Goal: Information Seeking & Learning: Learn about a topic

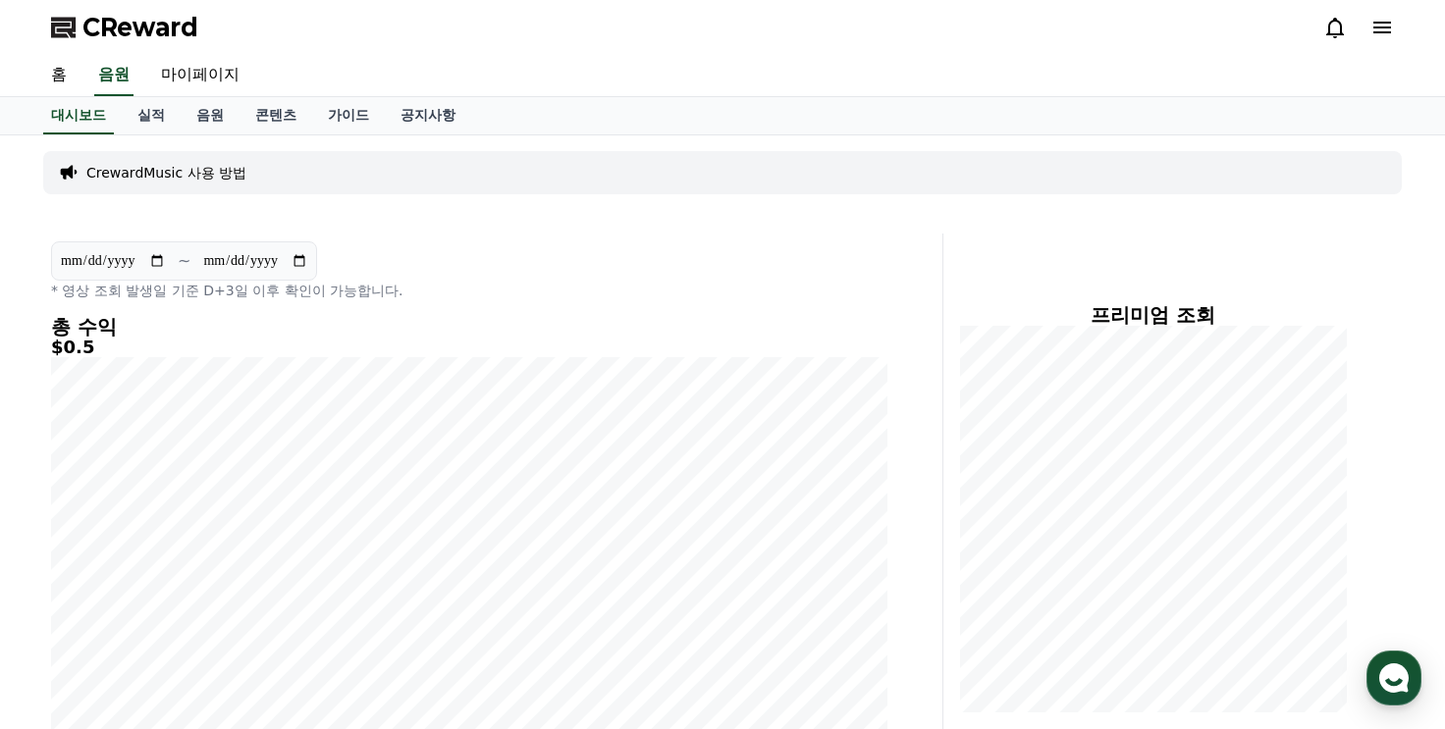
scroll to position [522, 0]
click at [87, 26] on span "CReward" at bounding box center [140, 27] width 116 height 31
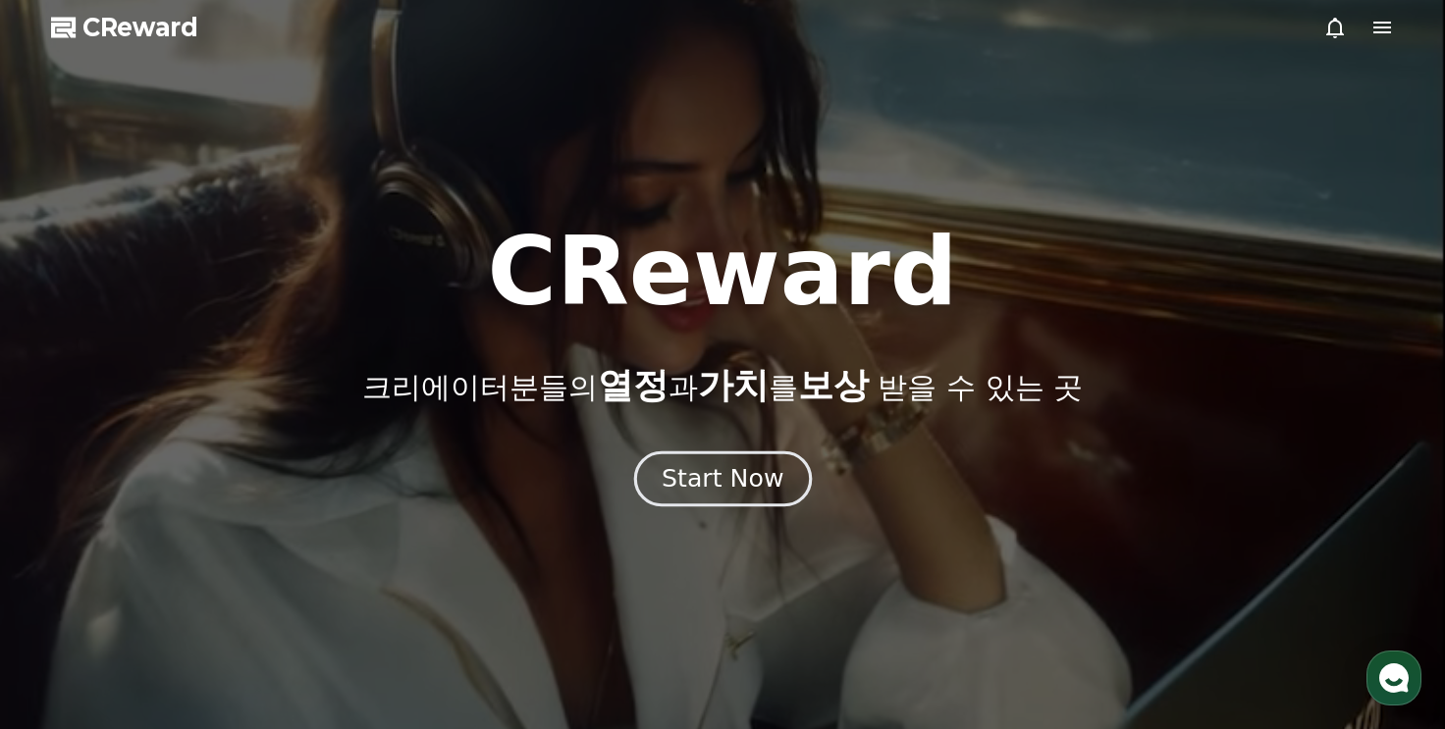
click at [755, 477] on div "Start Now" at bounding box center [723, 478] width 122 height 33
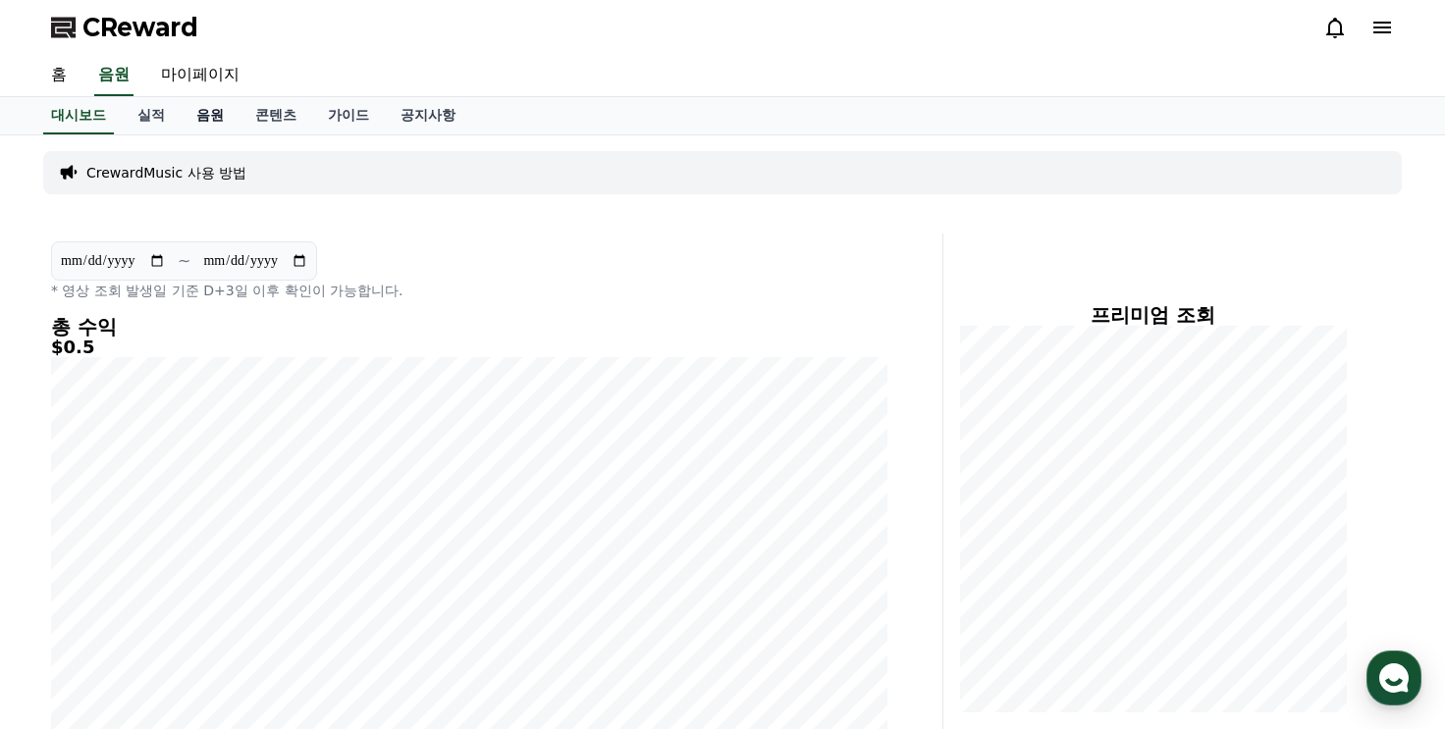
click at [212, 121] on link "음원" at bounding box center [210, 115] width 59 height 37
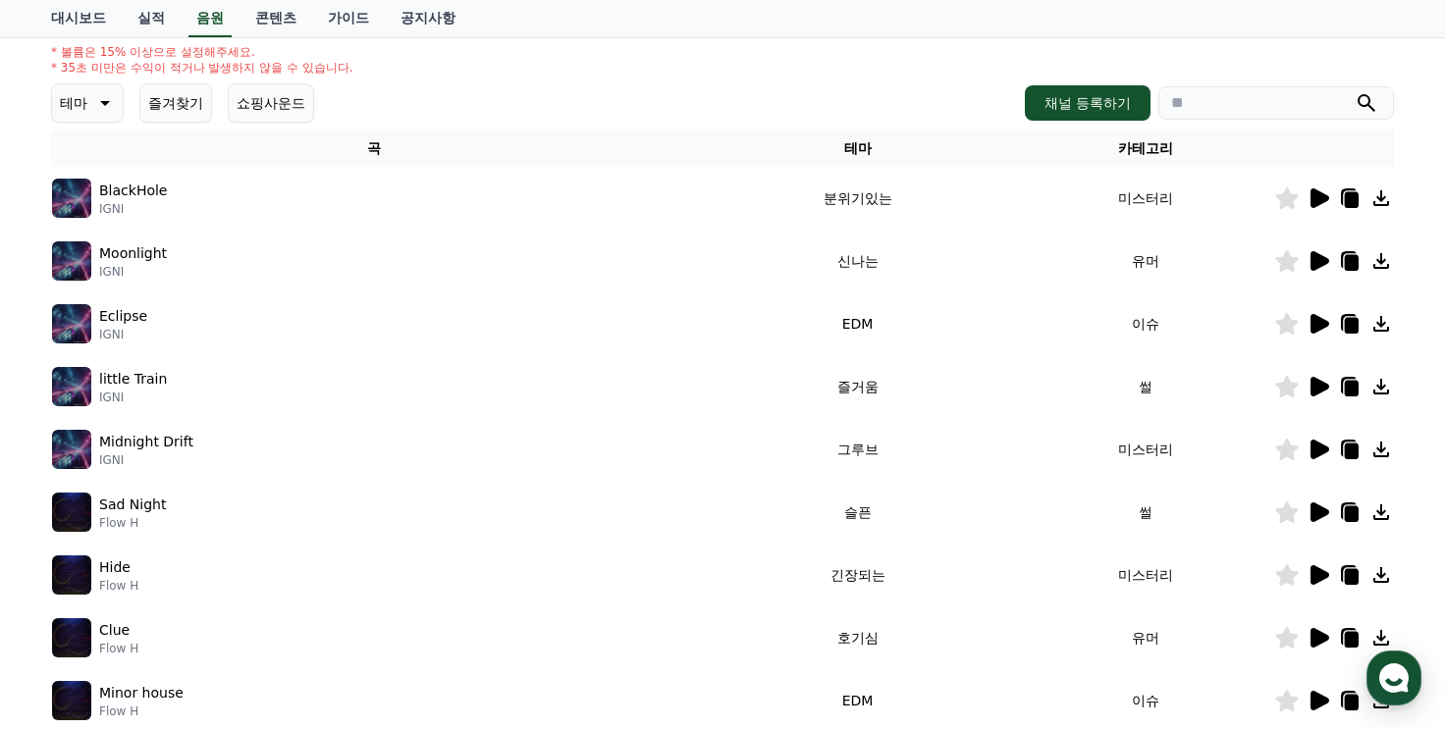
scroll to position [294, 0]
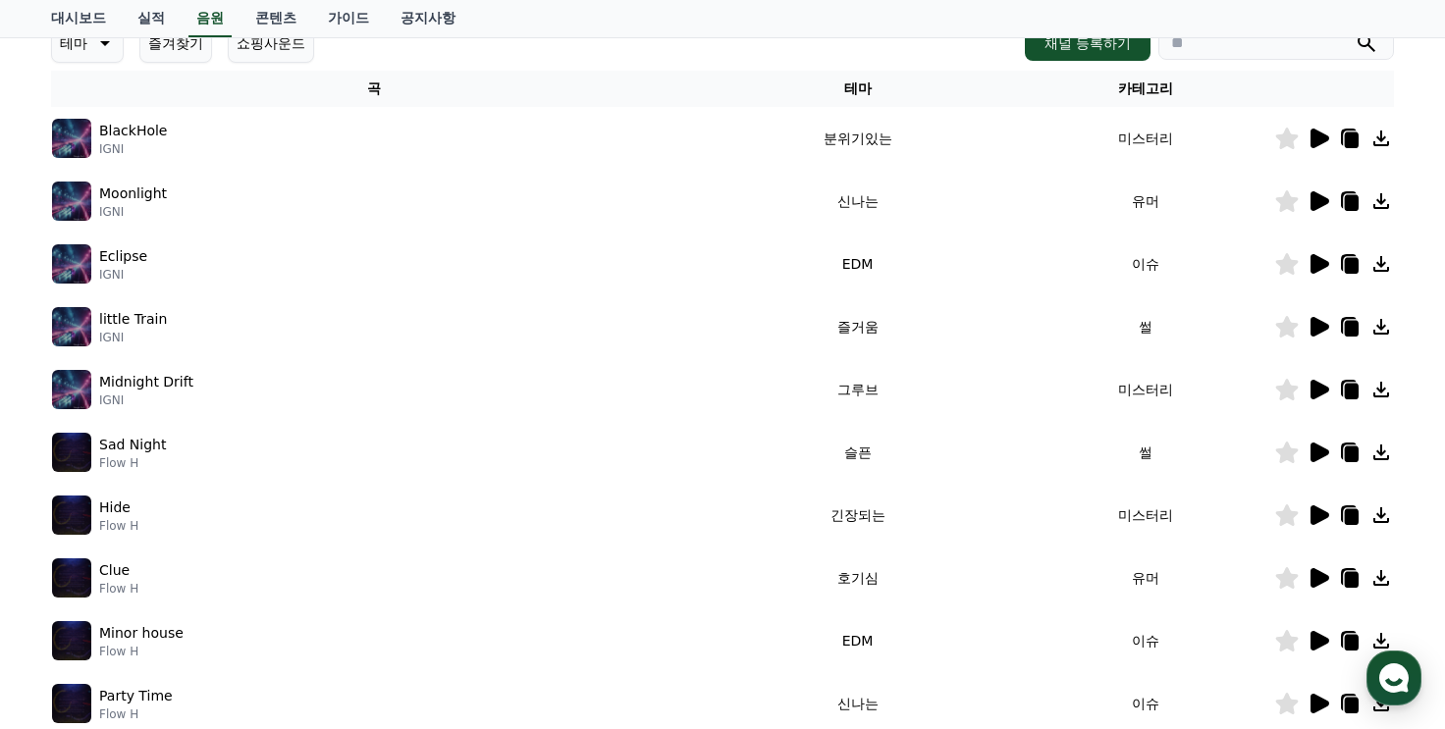
click at [1315, 204] on icon at bounding box center [1320, 201] width 19 height 20
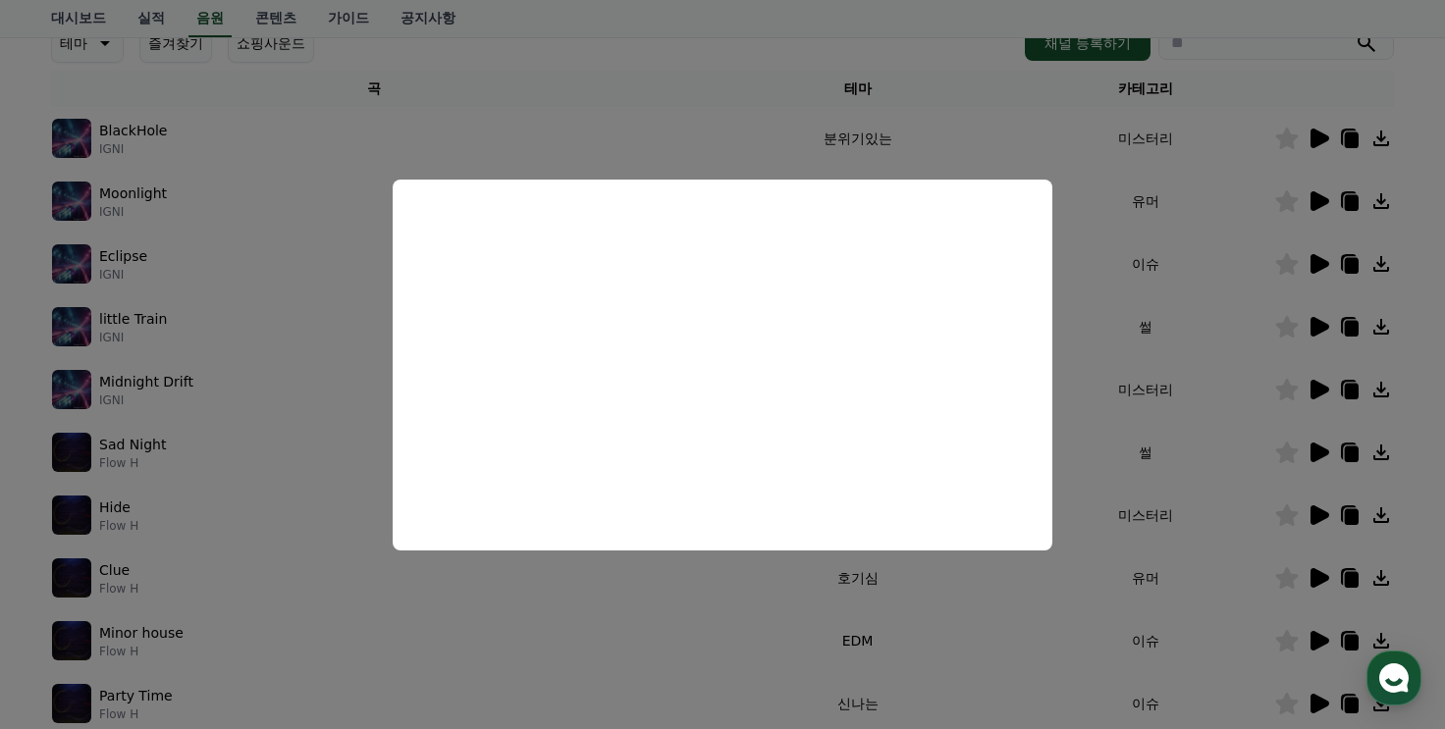
click at [1259, 286] on button "close modal" at bounding box center [722, 364] width 1445 height 729
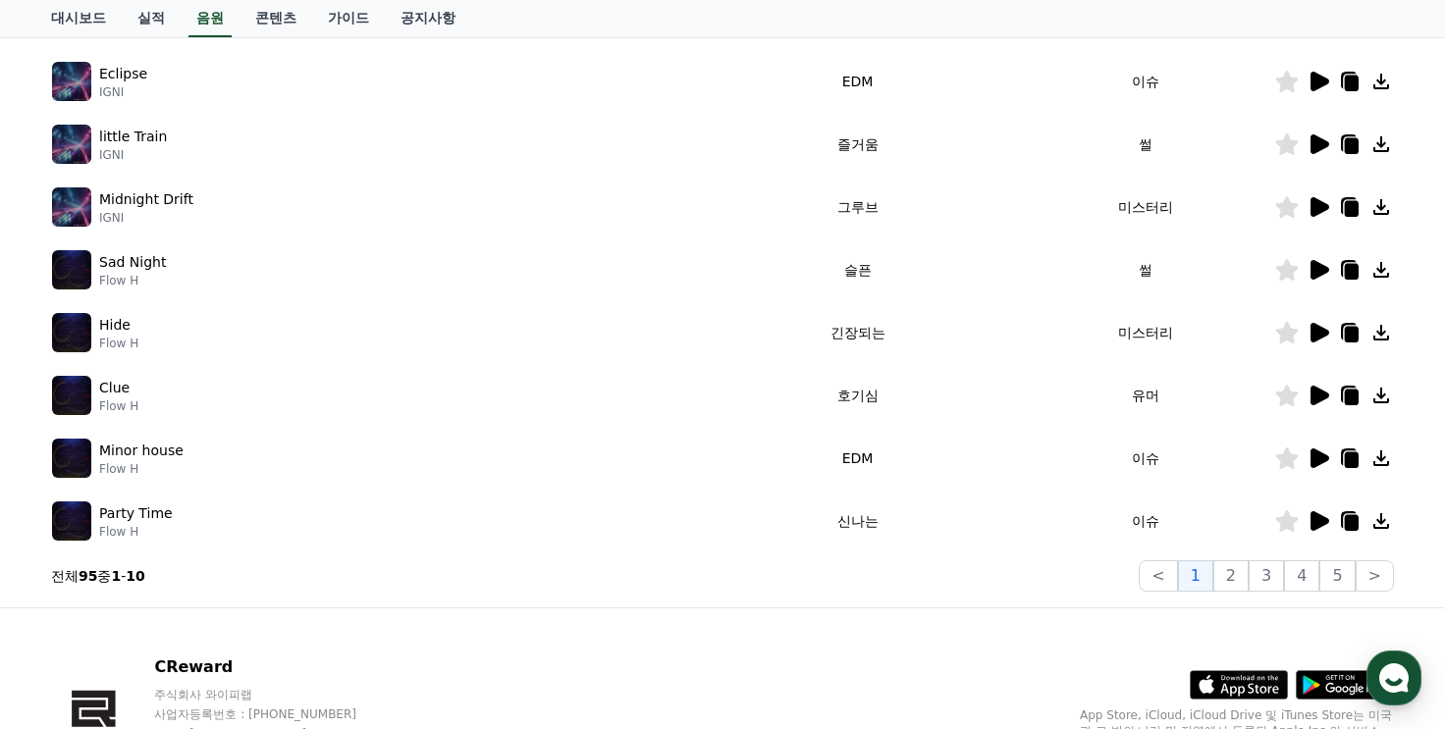
scroll to position [491, 0]
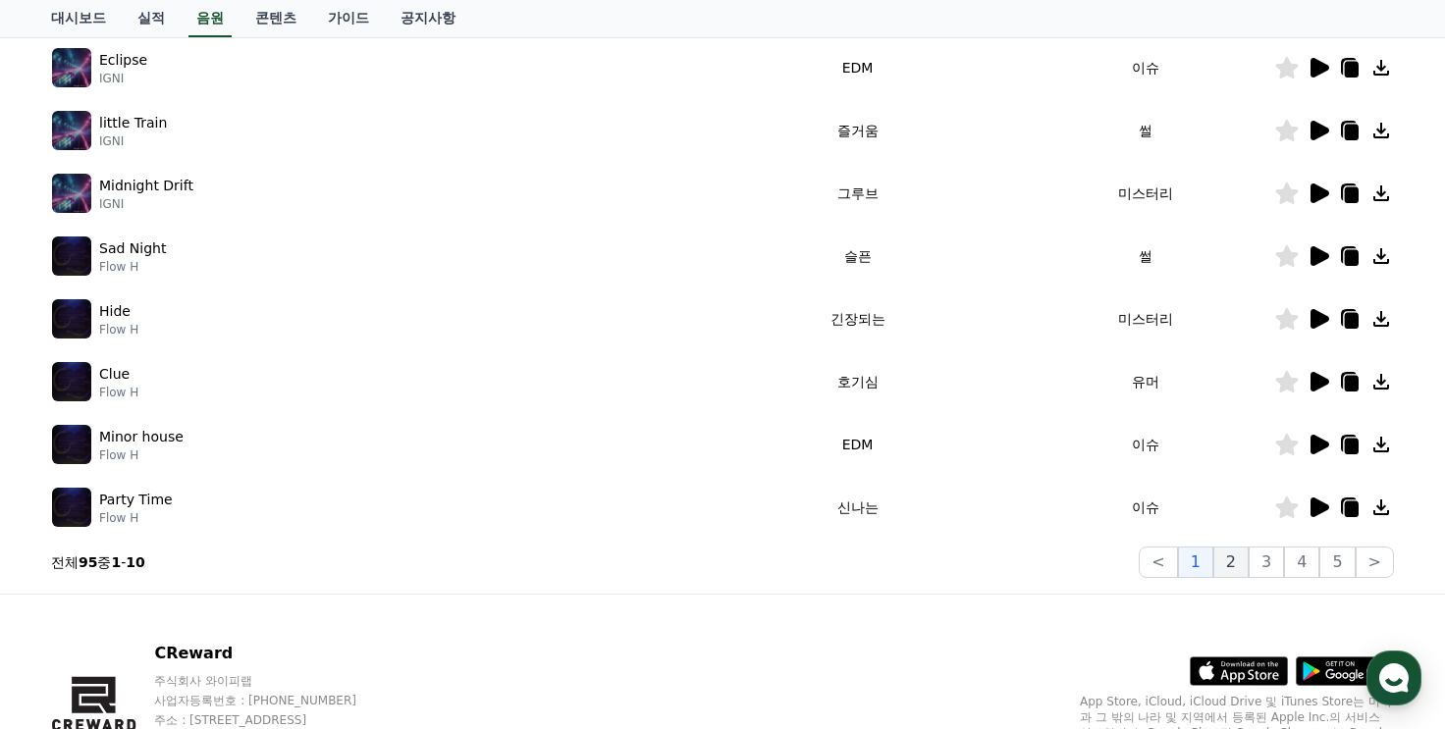
click at [1247, 563] on button "2" at bounding box center [1230, 562] width 35 height 31
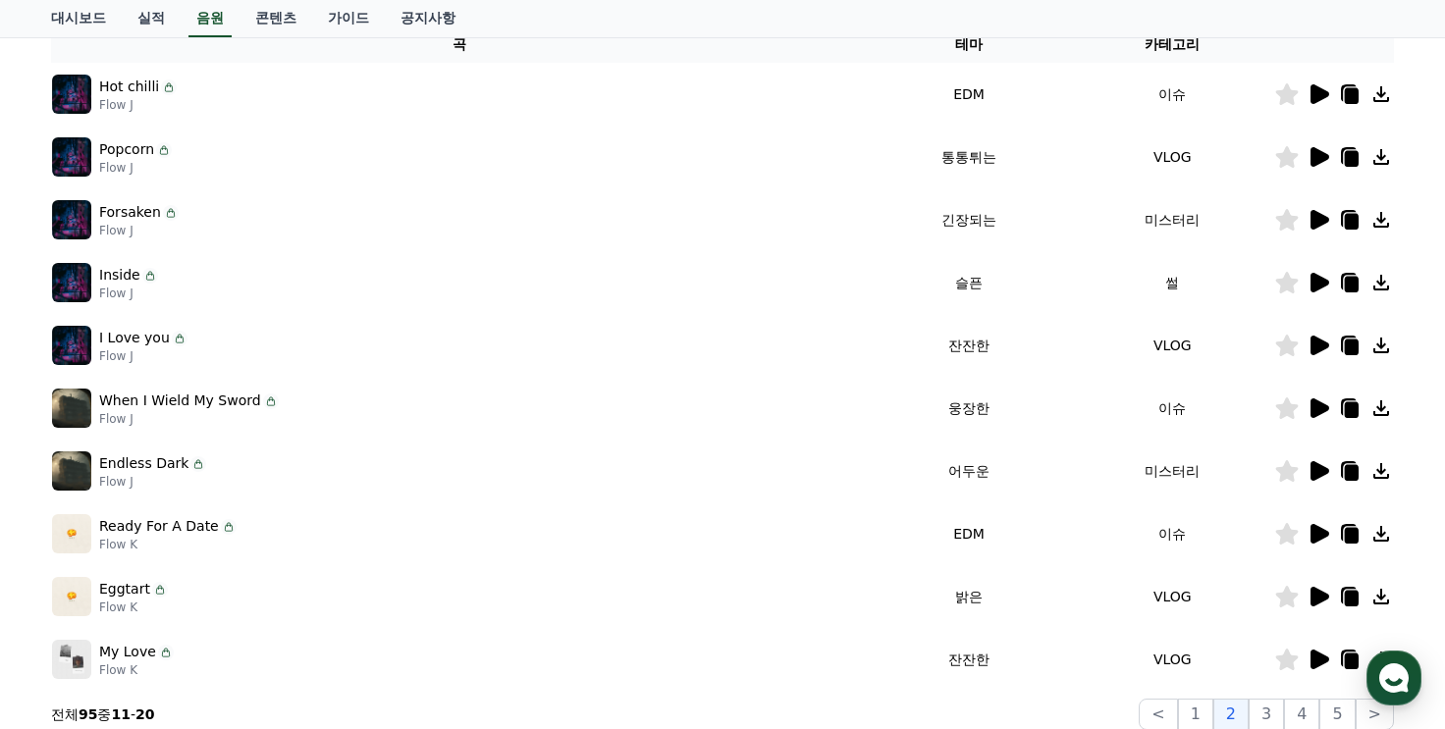
scroll to position [491, 0]
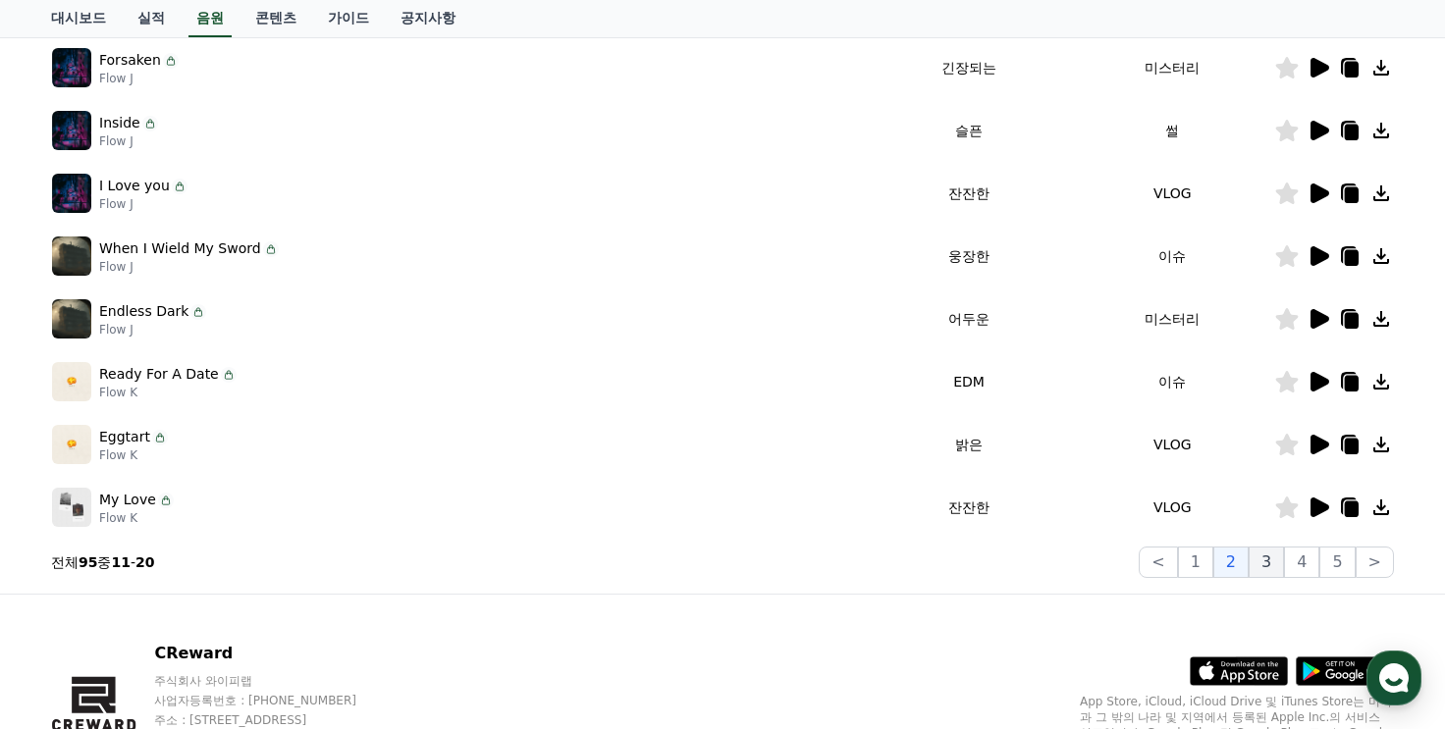
click at [1267, 561] on button "3" at bounding box center [1266, 562] width 35 height 31
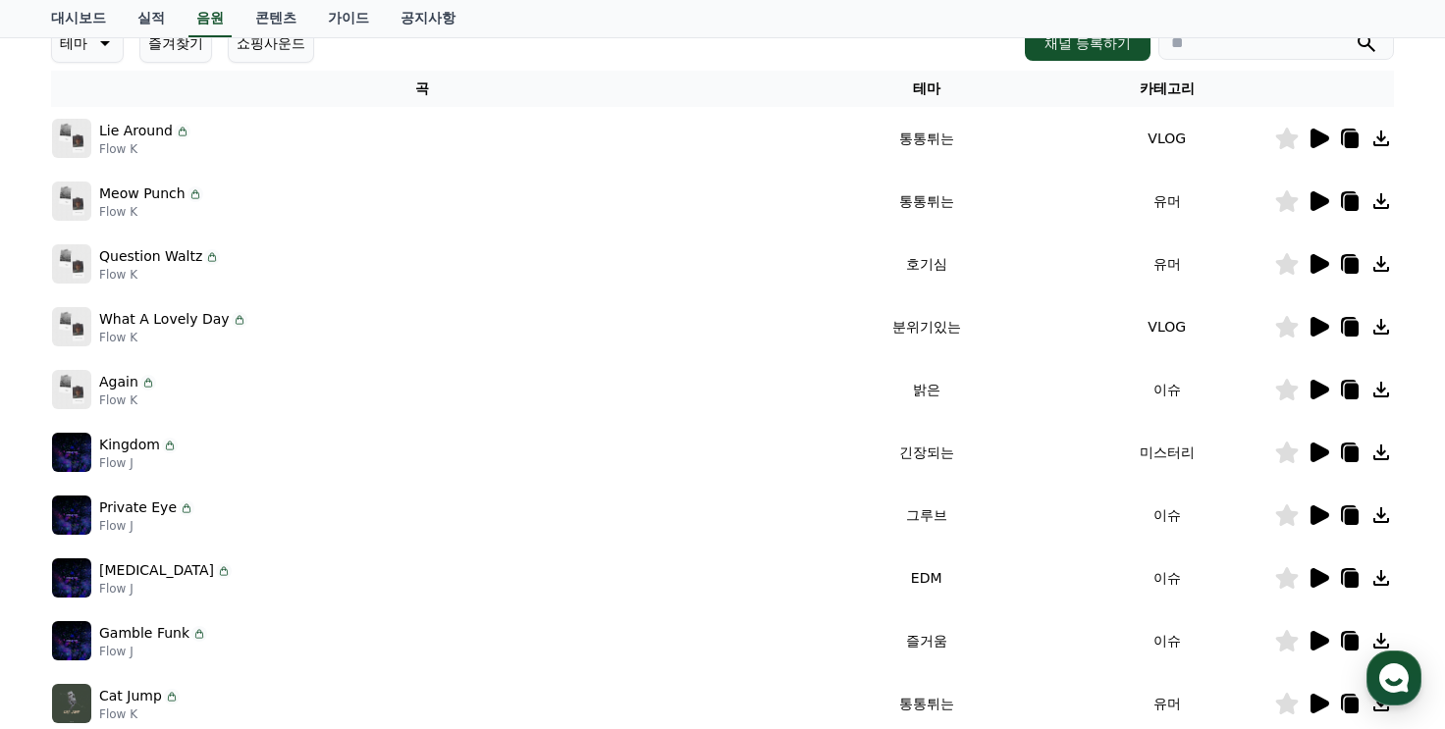
scroll to position [491, 0]
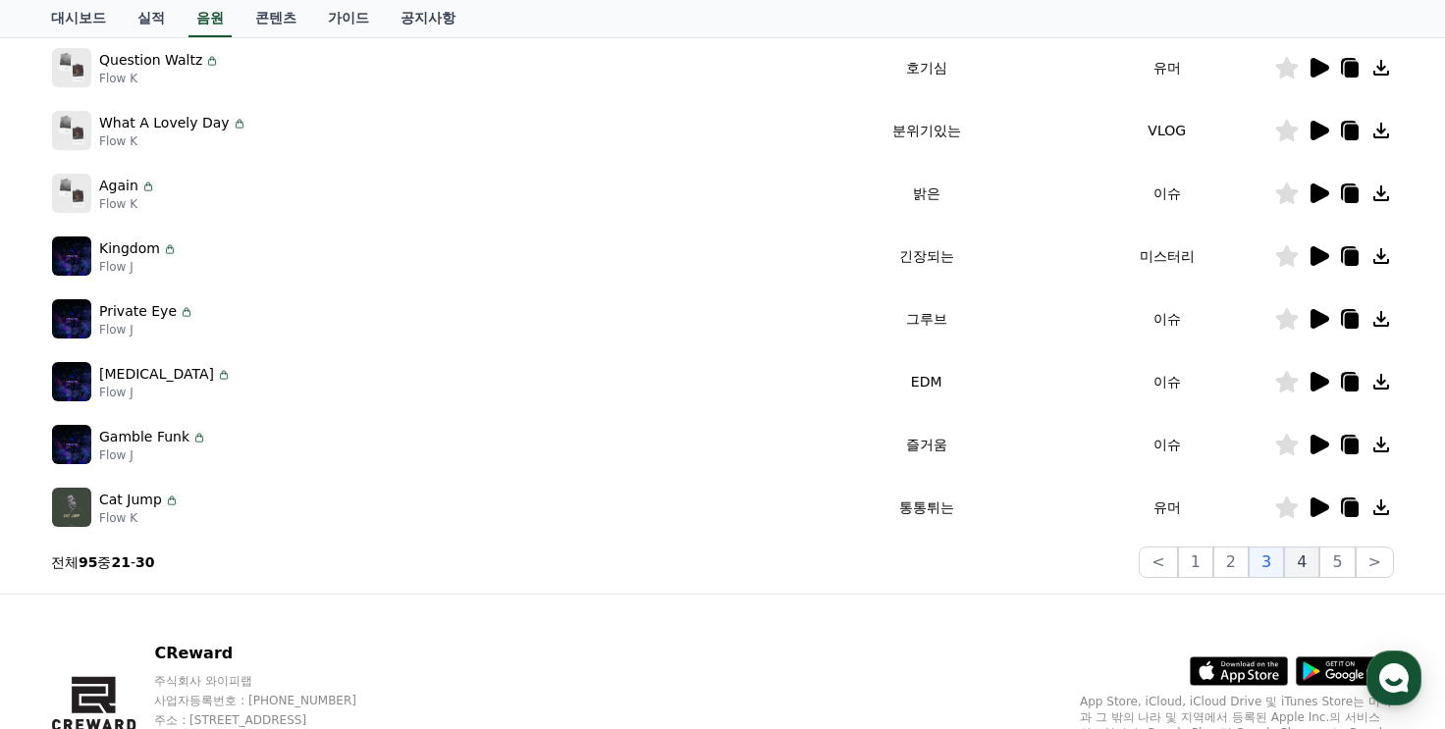
click at [1301, 562] on button "4" at bounding box center [1301, 562] width 35 height 31
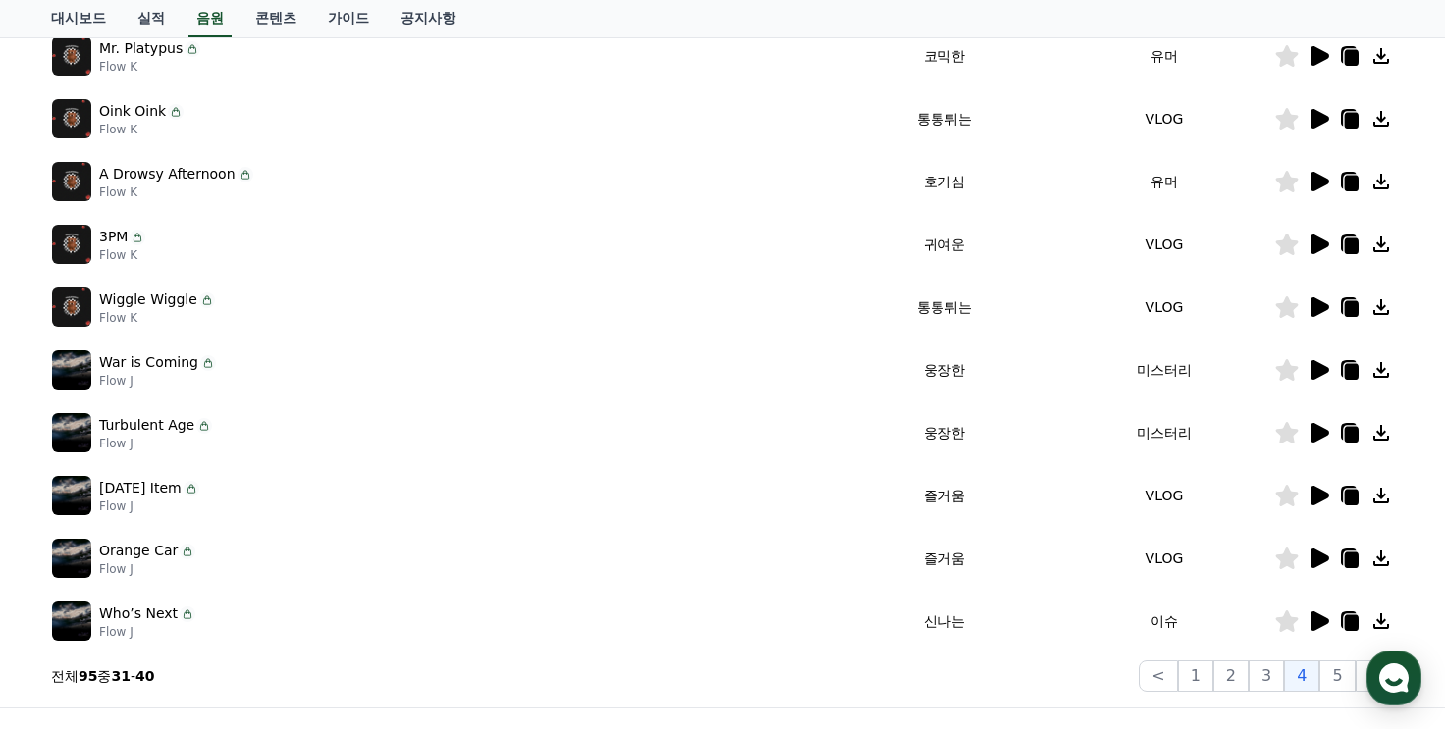
scroll to position [393, 0]
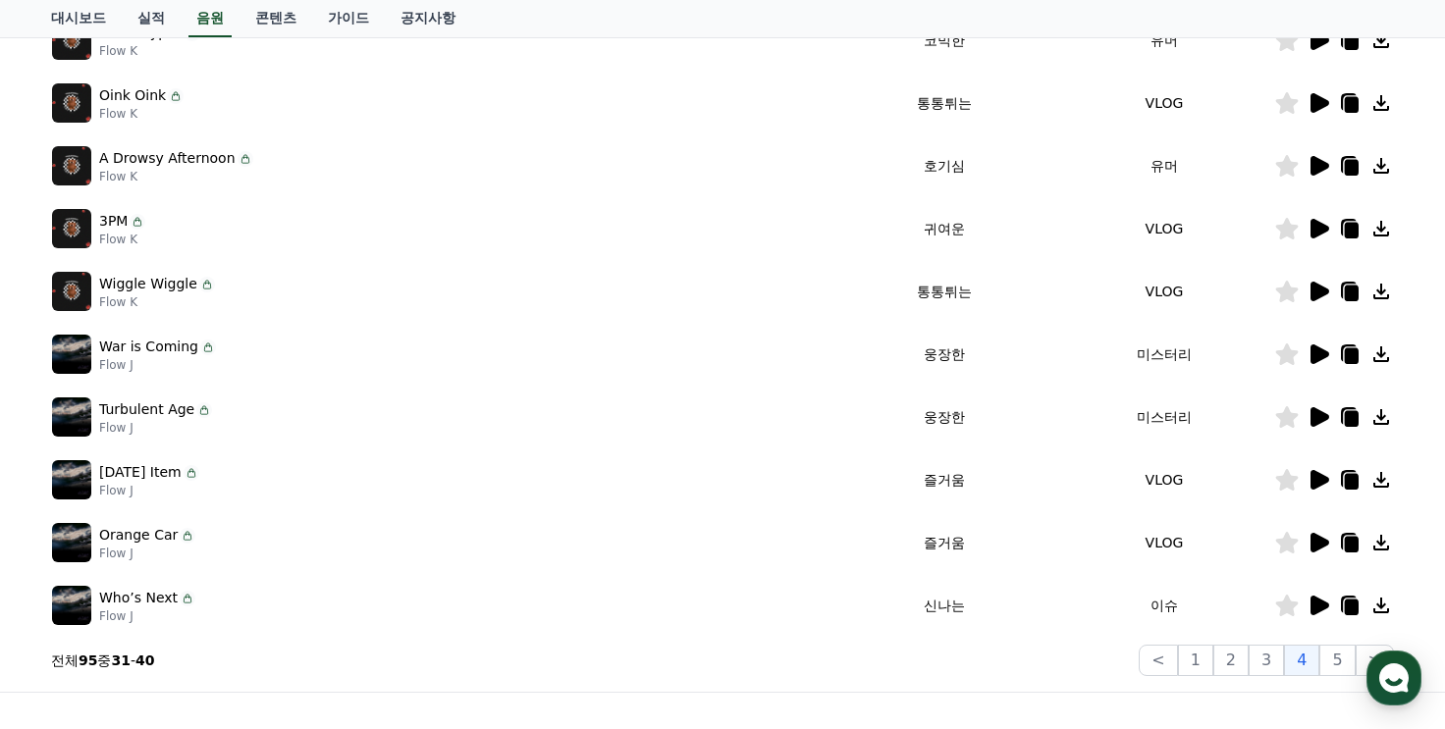
click at [1319, 602] on icon at bounding box center [1320, 606] width 19 height 20
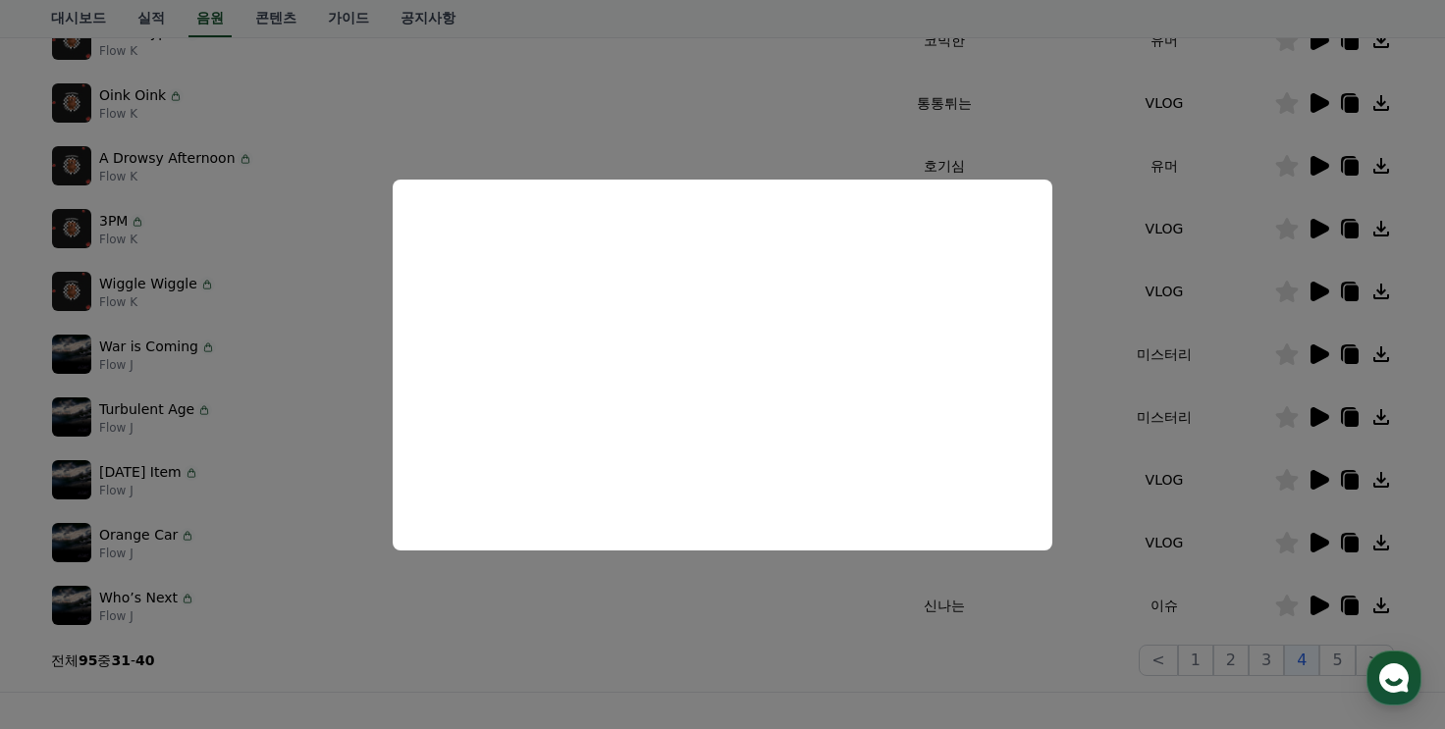
click at [162, 360] on button "close modal" at bounding box center [722, 364] width 1445 height 729
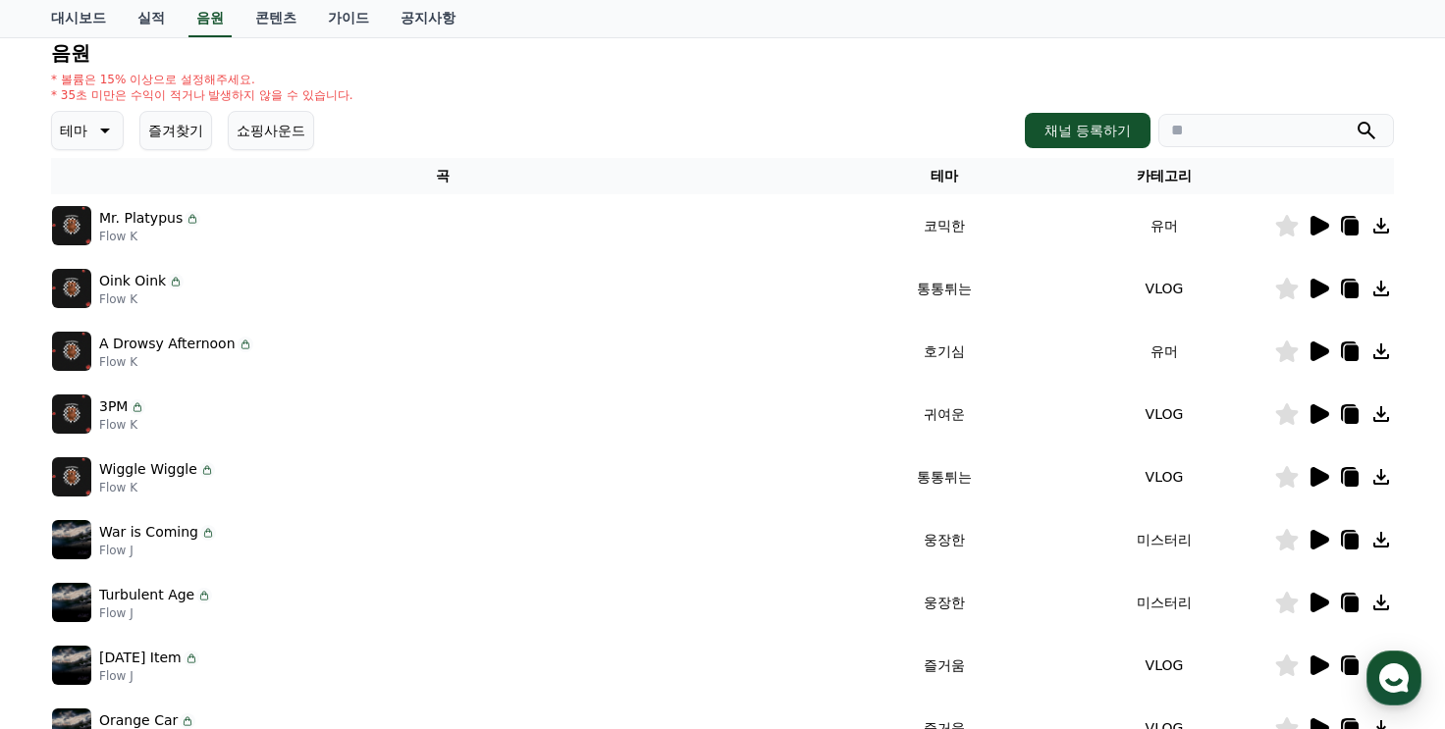
scroll to position [0, 0]
